Goal: Navigation & Orientation: Find specific page/section

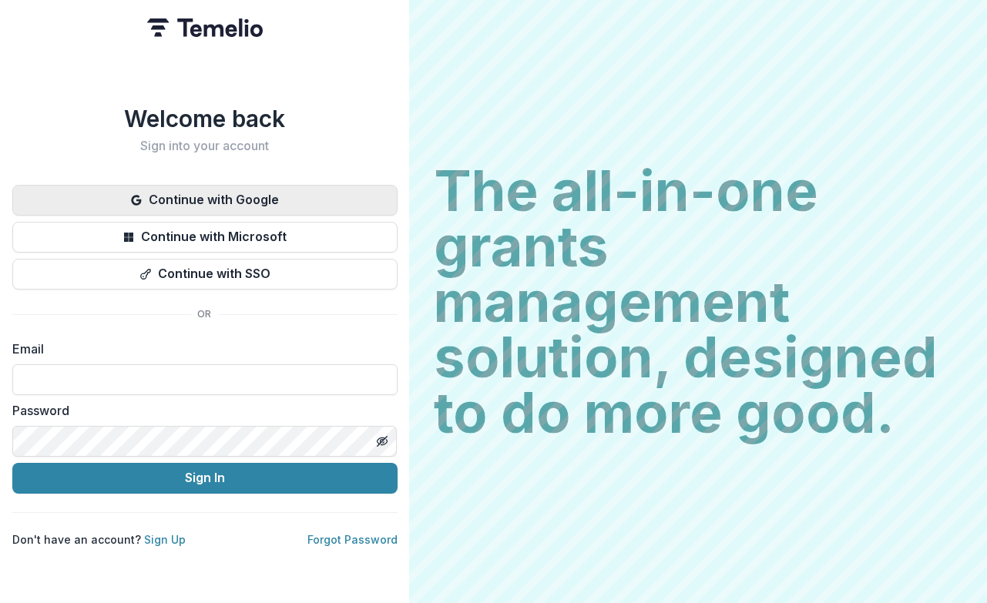
click at [306, 200] on button "Continue with Google" at bounding box center [204, 200] width 385 height 31
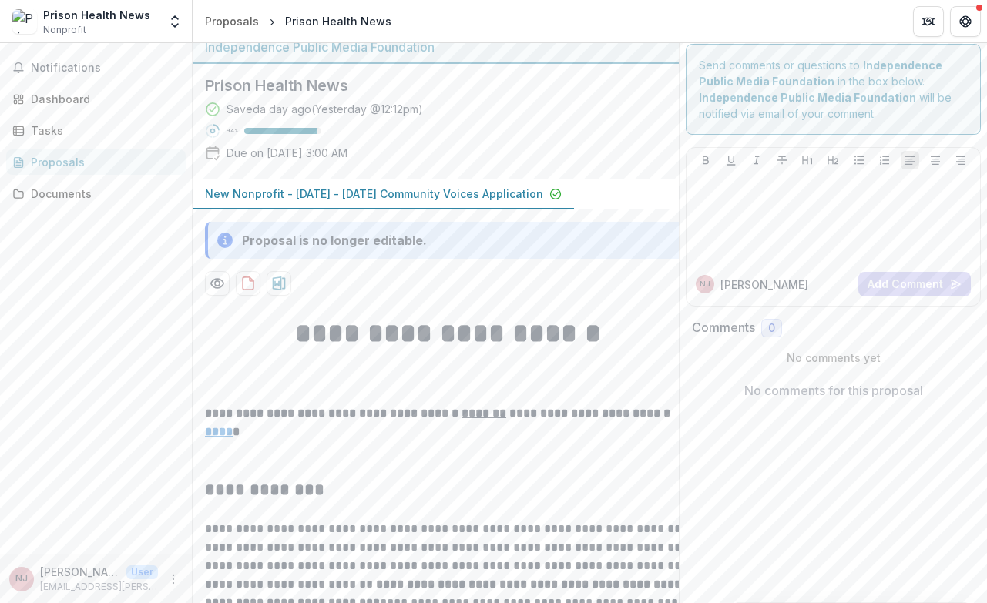
scroll to position [28, 0]
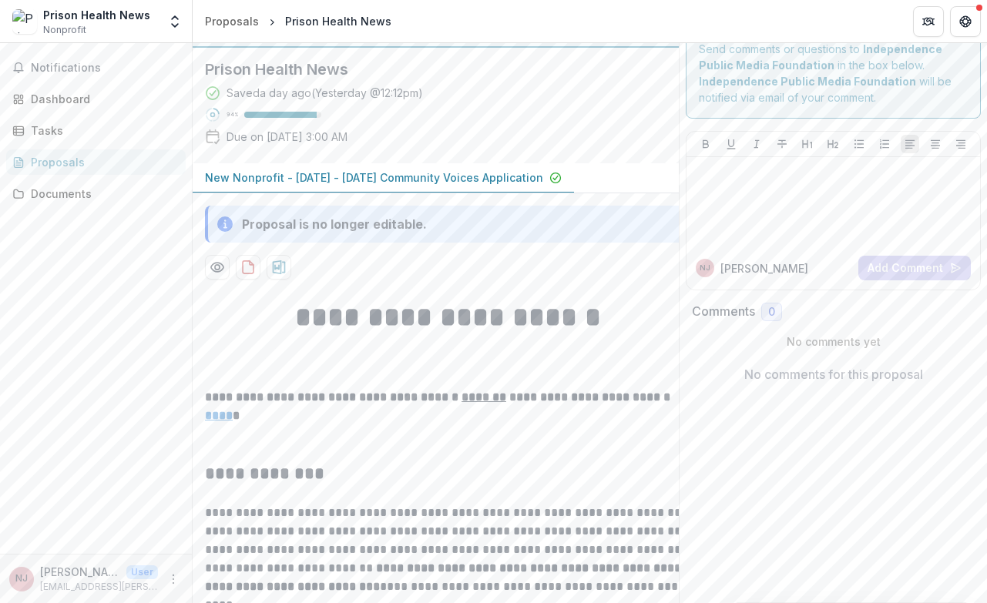
click at [221, 225] on icon at bounding box center [224, 224] width 15 height 15
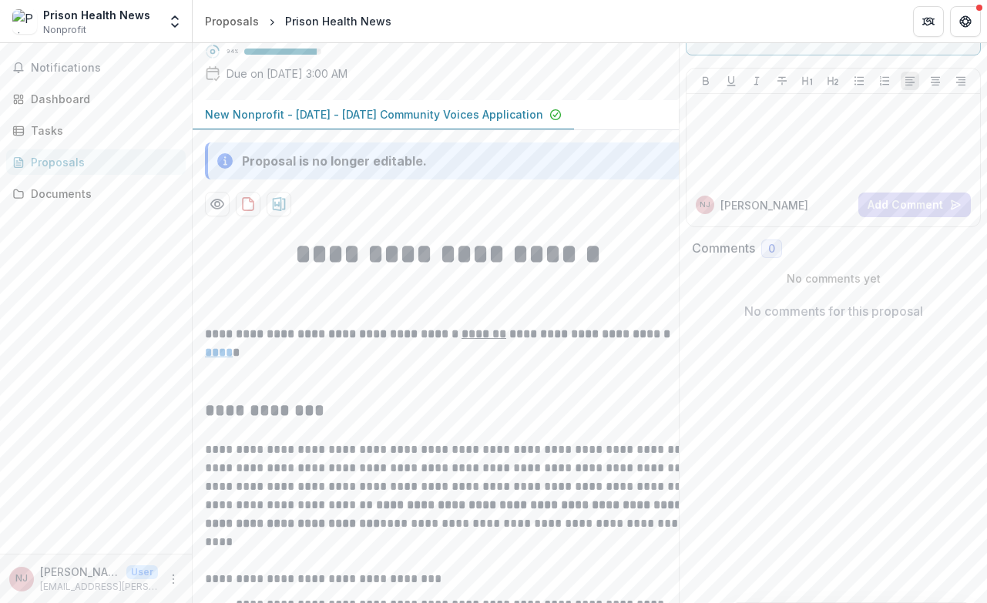
scroll to position [120, 0]
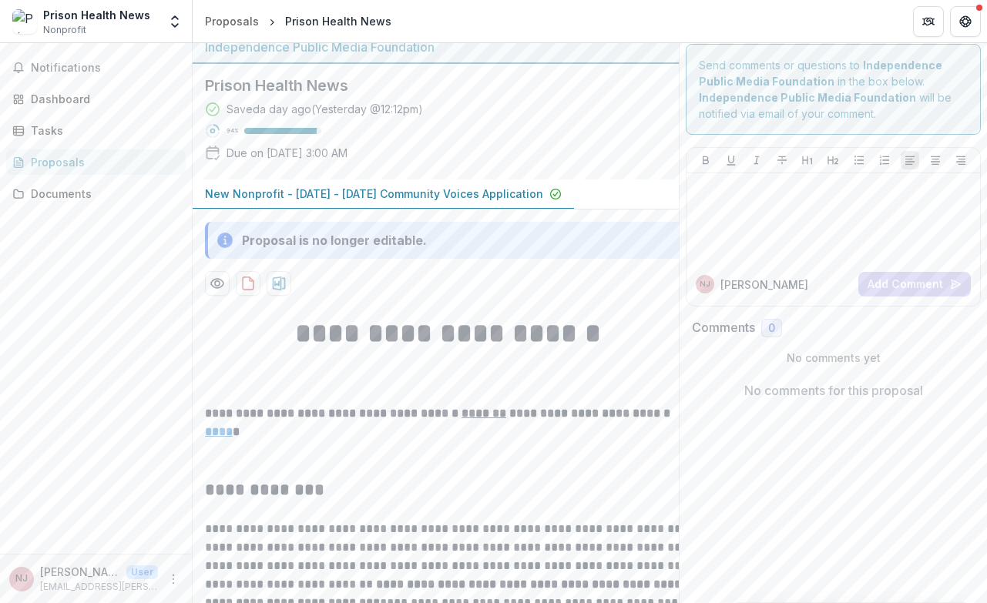
scroll to position [15, 0]
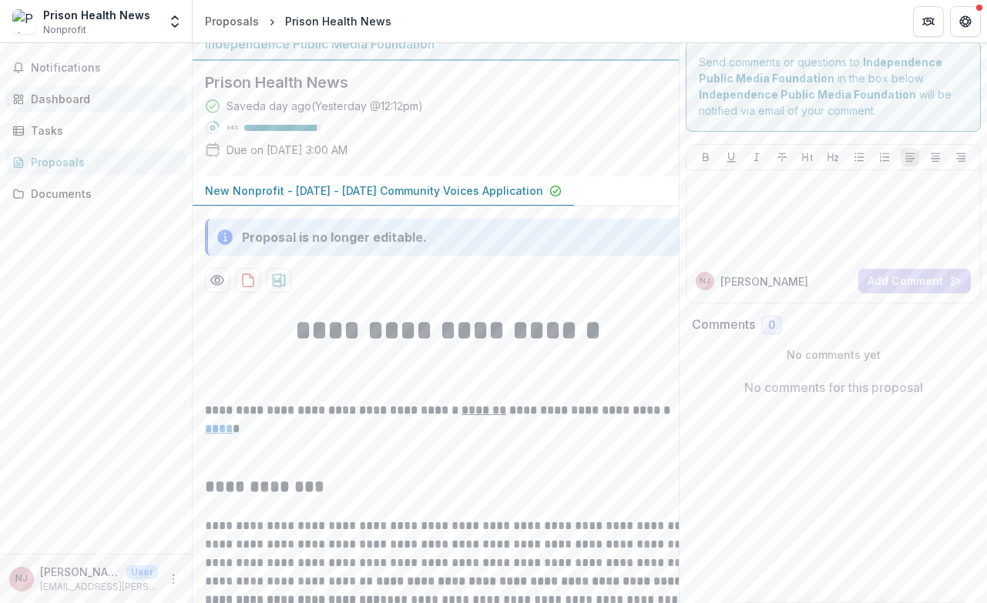
click at [76, 105] on div "Dashboard" at bounding box center [102, 99] width 143 height 16
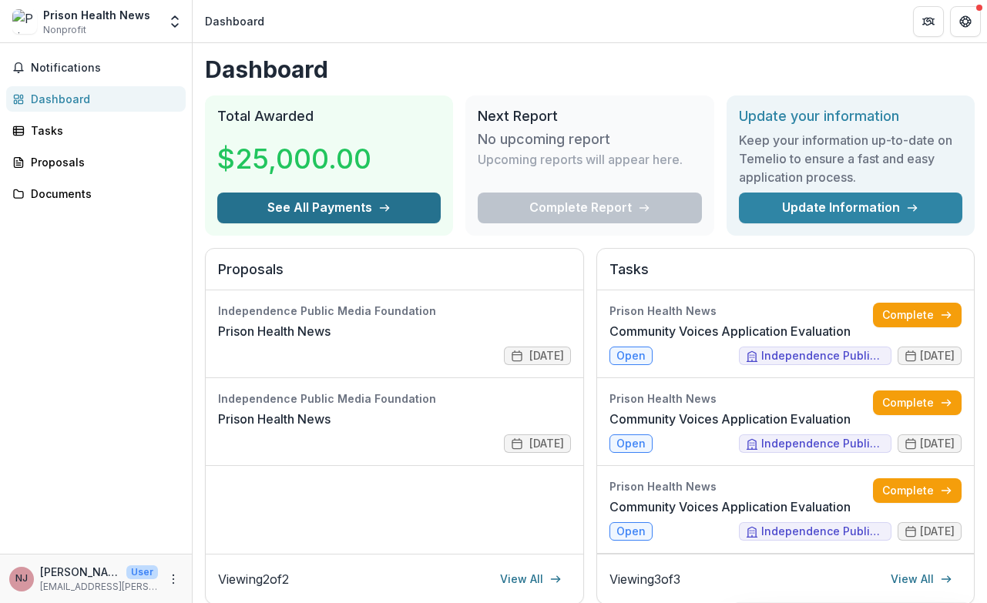
click at [312, 209] on button "See All Payments" at bounding box center [329, 208] width 224 height 31
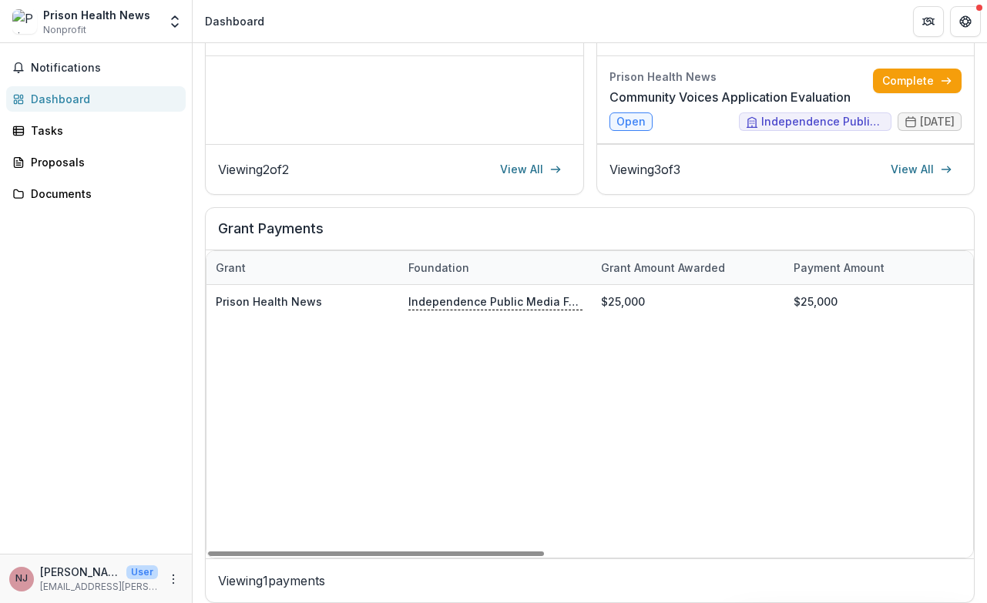
scroll to position [418, 0]
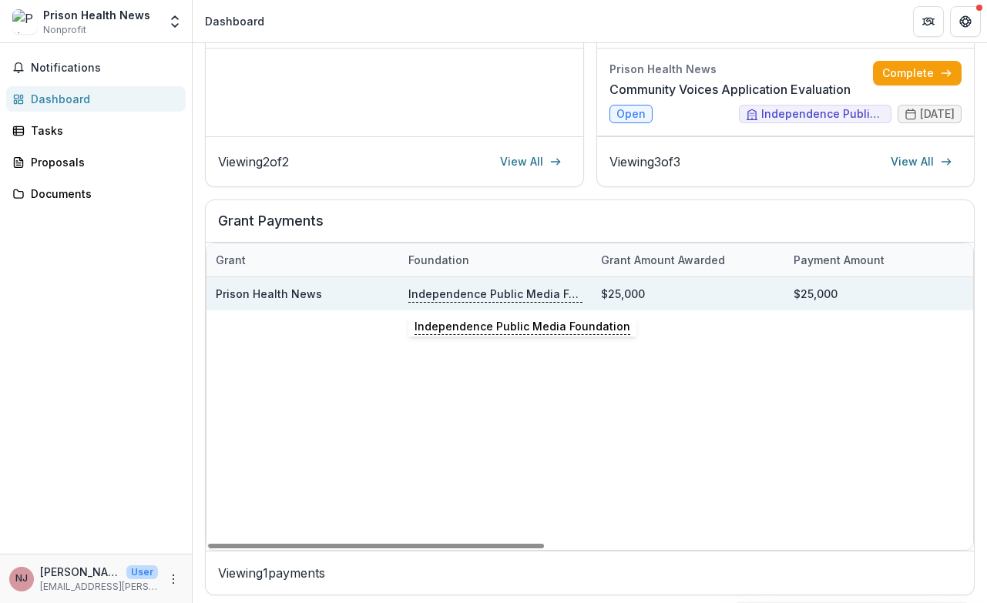
click at [481, 297] on p "Independence Public Media Foundation" at bounding box center [495, 293] width 174 height 17
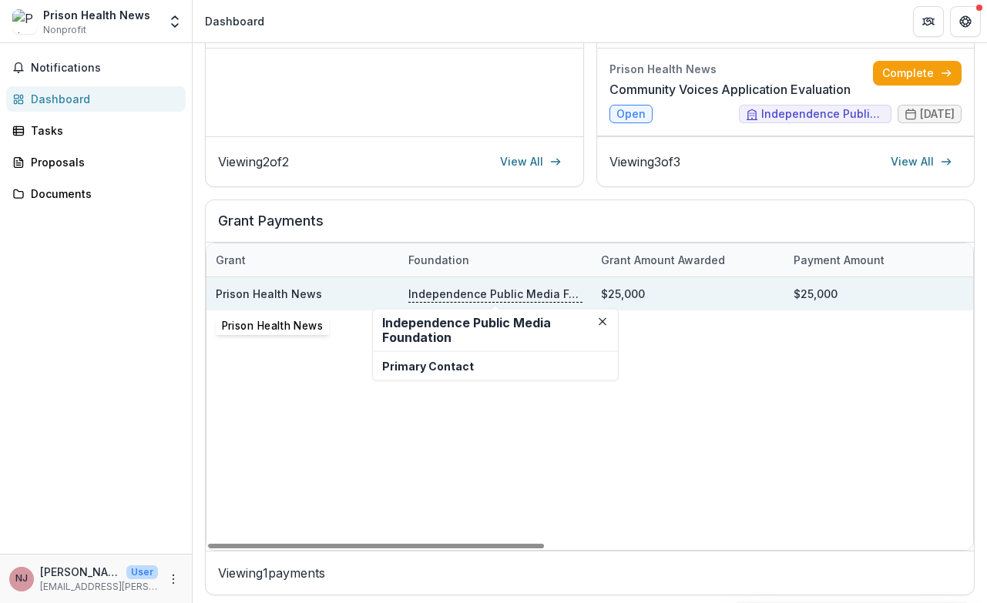
click at [293, 293] on link "Prison Health News" at bounding box center [269, 293] width 106 height 13
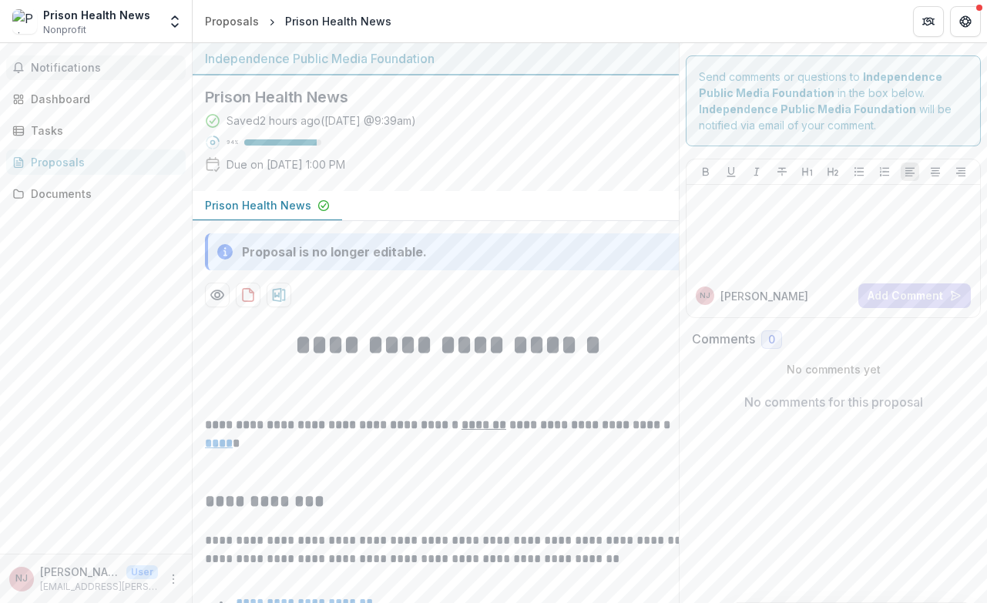
click at [68, 62] on span "Notifications" at bounding box center [105, 68] width 149 height 13
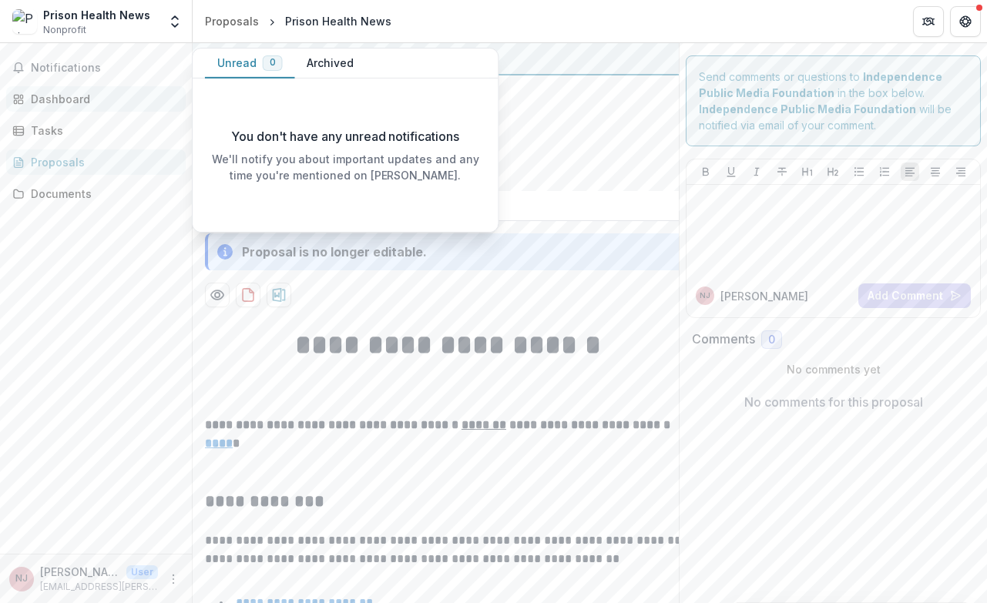
click at [101, 104] on div "Dashboard" at bounding box center [102, 99] width 143 height 16
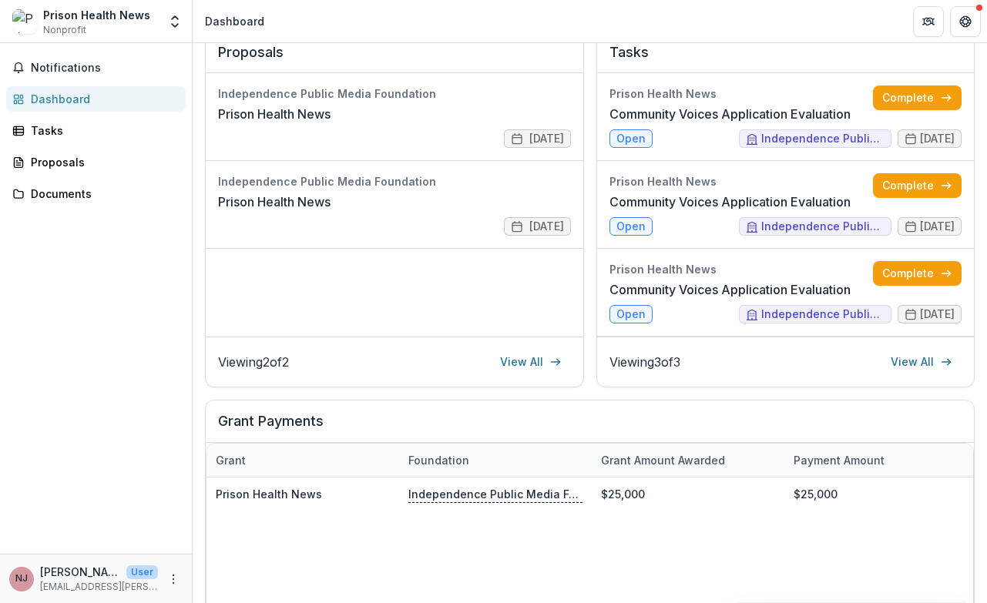
scroll to position [173, 0]
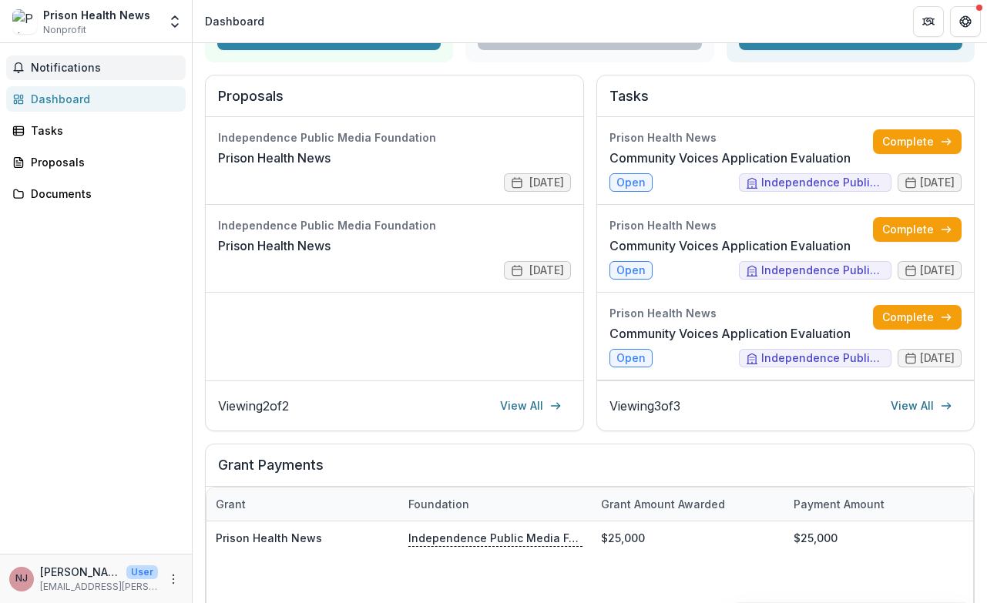
click at [61, 77] on button "Notifications" at bounding box center [96, 67] width 180 height 25
click at [72, 124] on div "Tasks" at bounding box center [102, 131] width 143 height 16
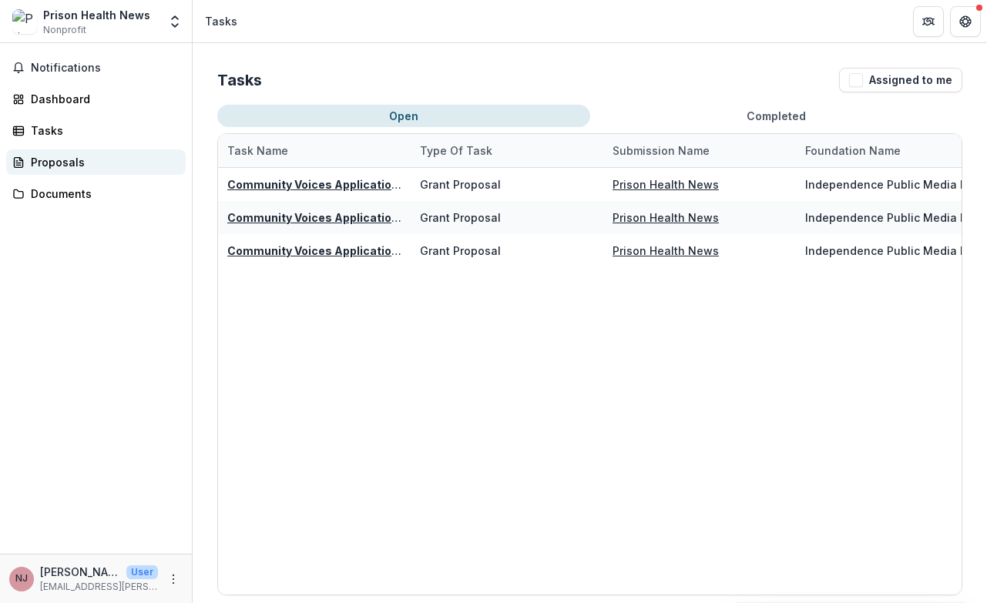
click at [71, 151] on link "Proposals" at bounding box center [96, 162] width 180 height 25
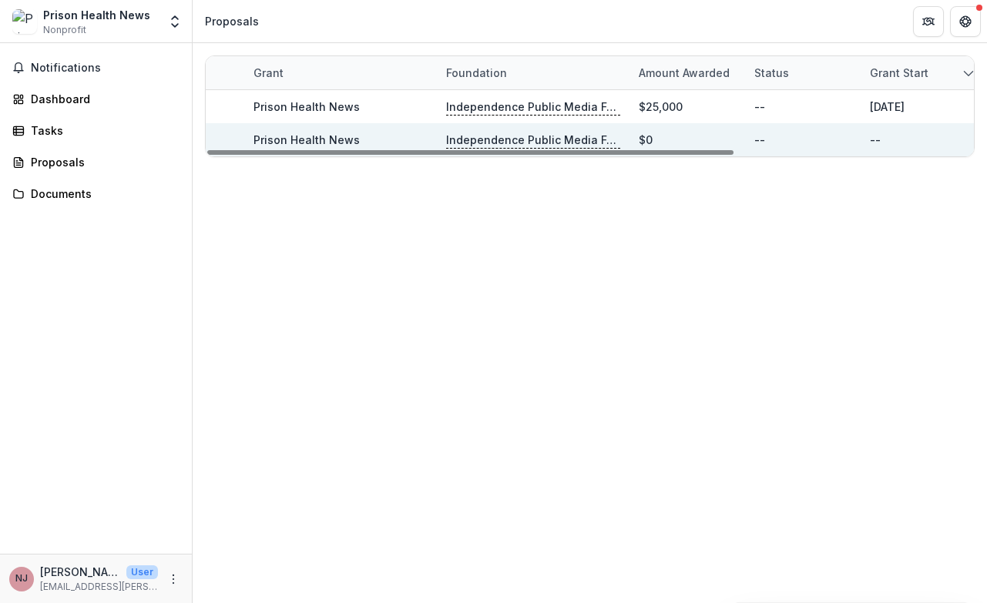
click at [546, 134] on p "Independence Public Media Foundation" at bounding box center [533, 140] width 174 height 17
click at [533, 145] on p "Independence Public Media Foundation" at bounding box center [533, 140] width 174 height 17
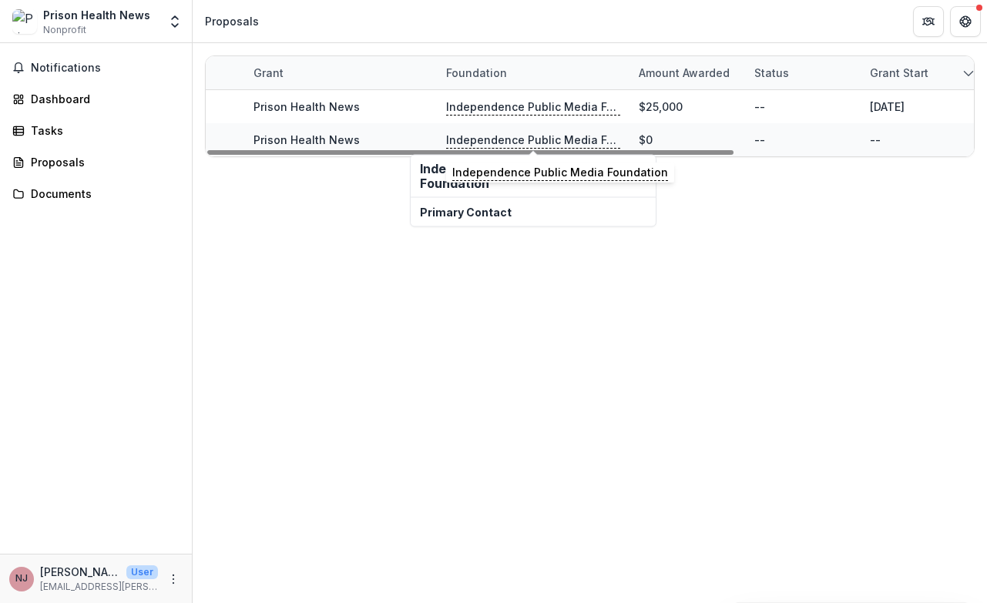
click at [479, 190] on h2 "Independence Public Media Foundation" at bounding box center [533, 176] width 227 height 29
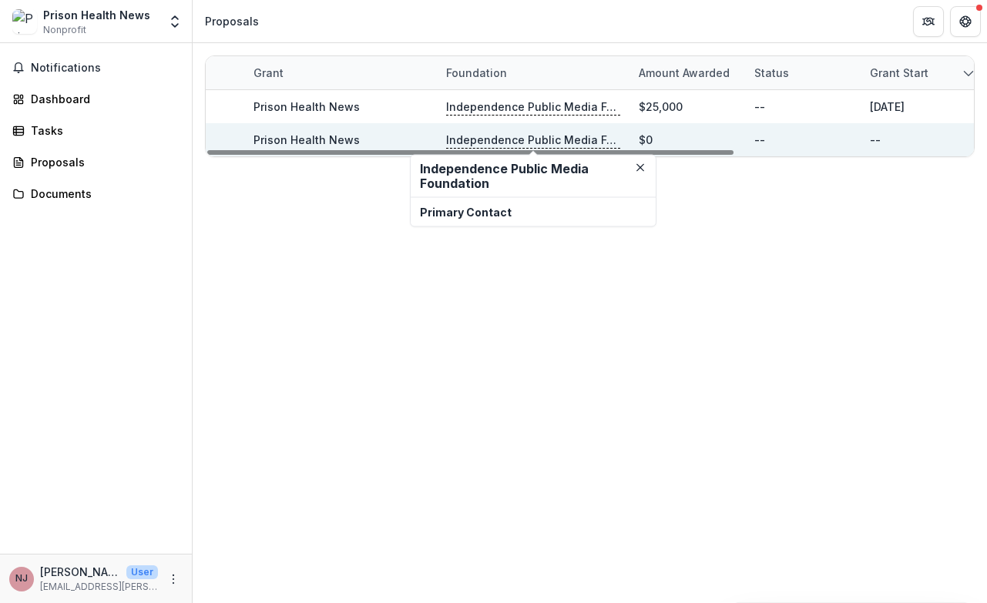
click at [916, 129] on div "--" at bounding box center [918, 139] width 97 height 33
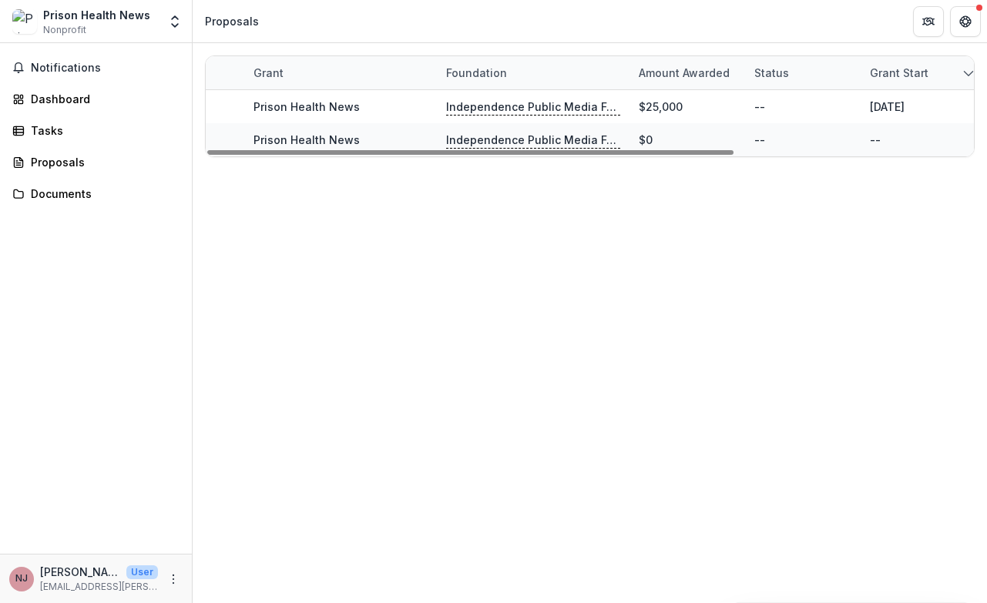
click at [83, 82] on div "Notifications Dashboard Tasks Proposals Documents" at bounding box center [96, 298] width 192 height 511
click at [85, 68] on span "Notifications" at bounding box center [105, 68] width 149 height 13
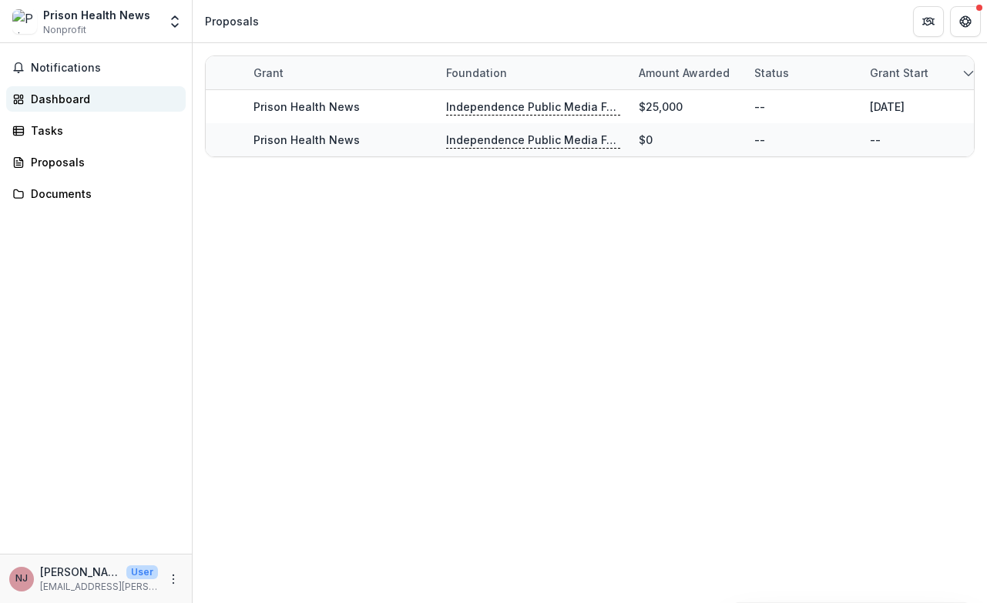
click at [75, 93] on div "Dashboard" at bounding box center [102, 99] width 143 height 16
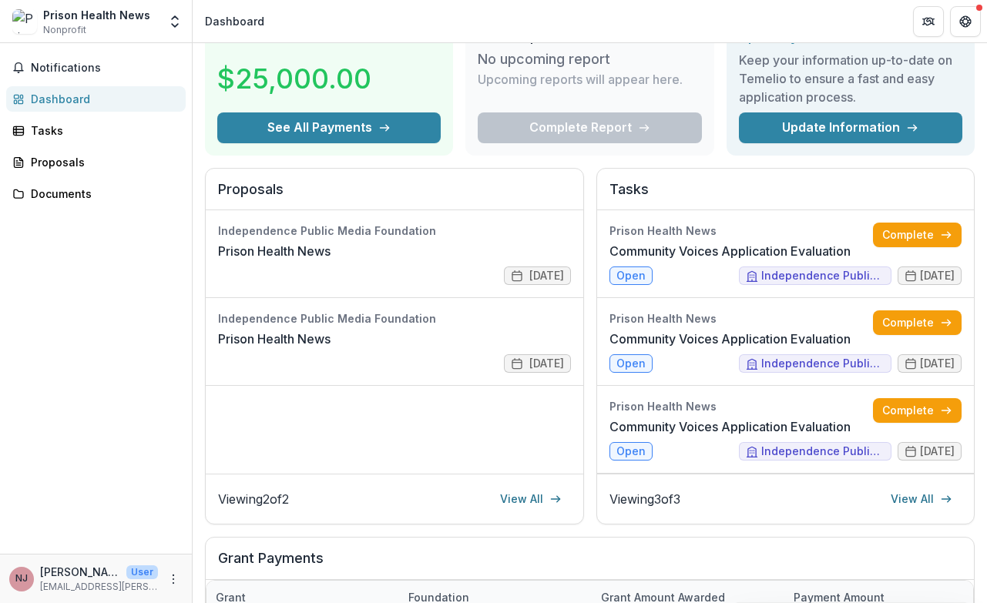
scroll to position [119, 0]
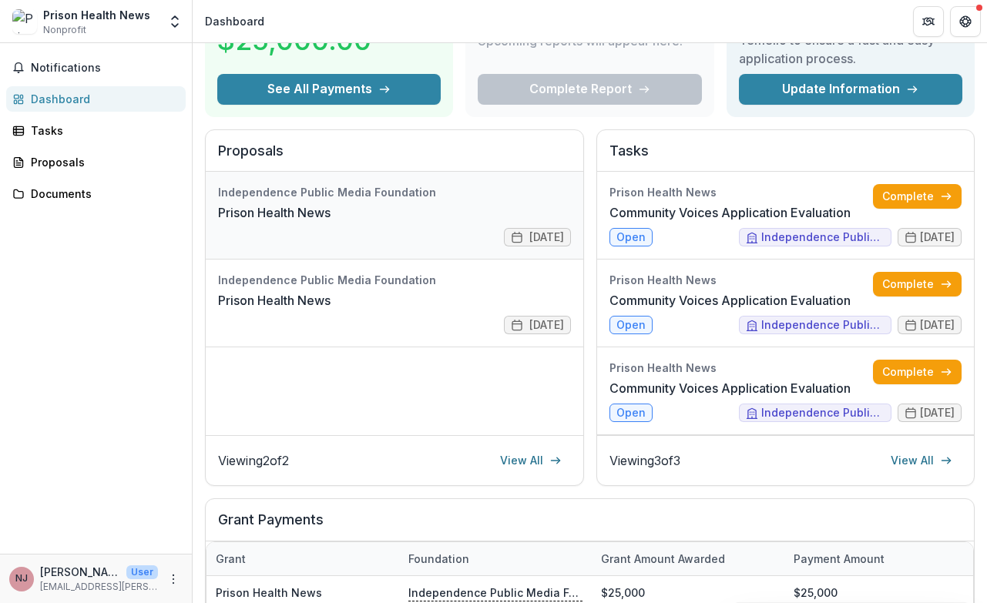
click at [331, 216] on link "Prison Health News" at bounding box center [274, 212] width 113 height 18
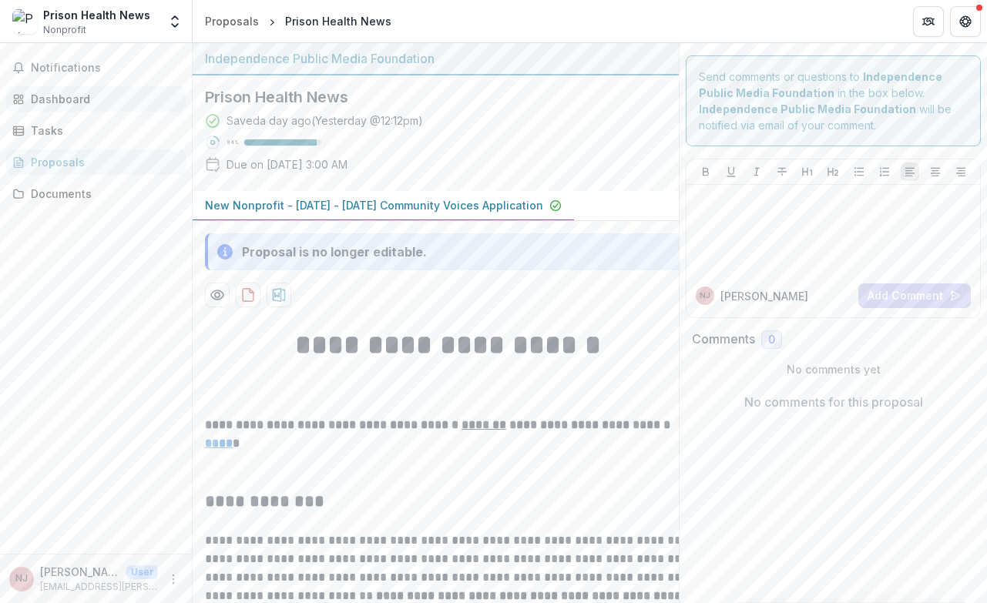
click at [116, 98] on div "Dashboard" at bounding box center [102, 99] width 143 height 16
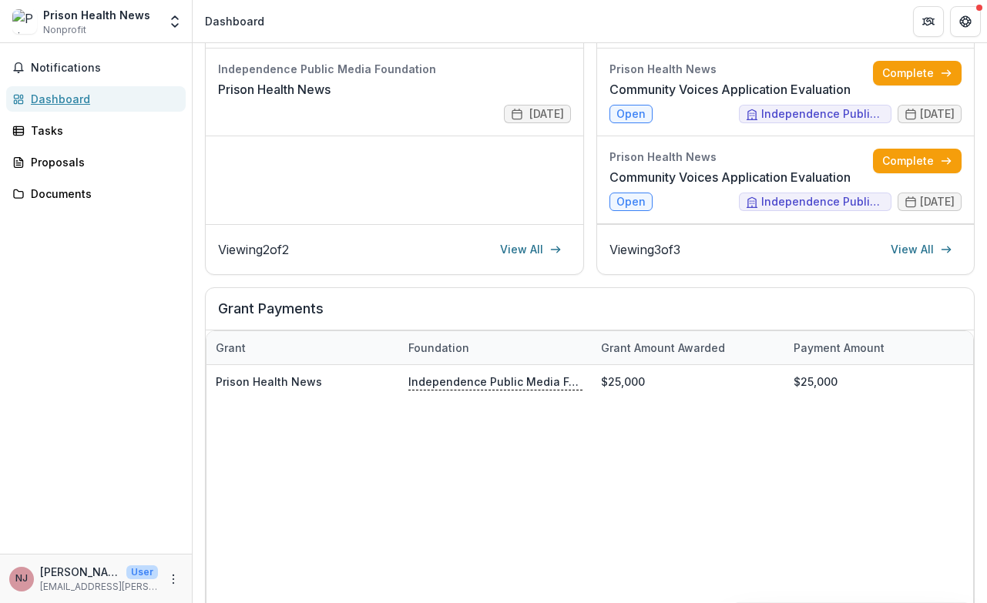
scroll to position [422, 0]
